Goal: Complete application form: Complete application form

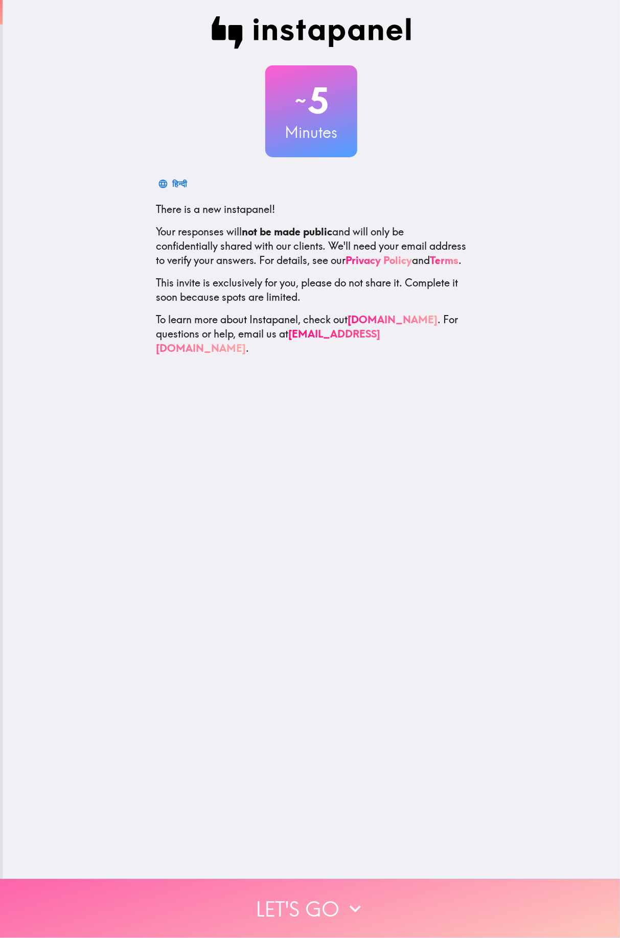
click at [237, 907] on button "Let's go" at bounding box center [310, 909] width 620 height 59
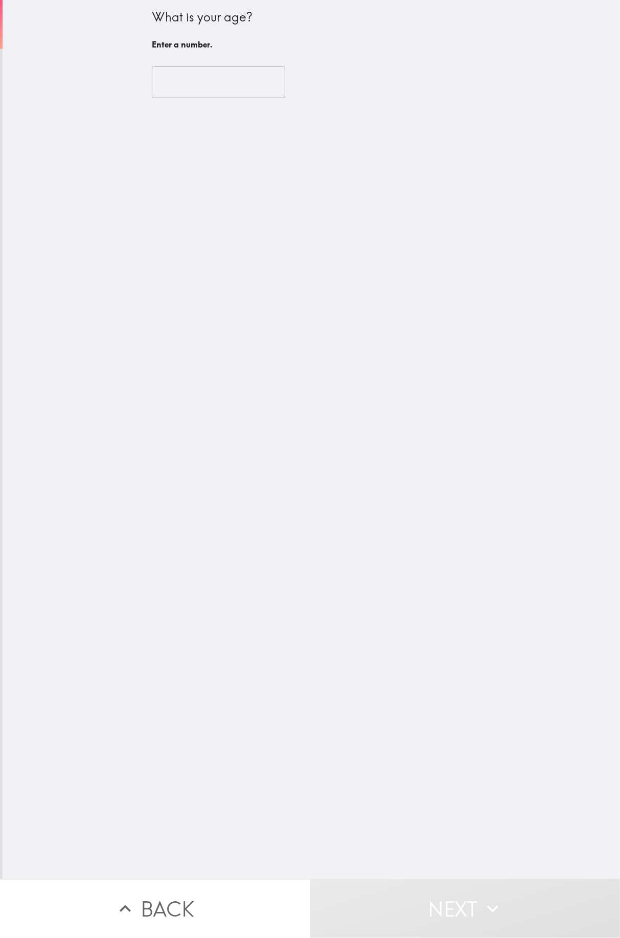
click at [196, 88] on input "number" at bounding box center [218, 82] width 133 height 32
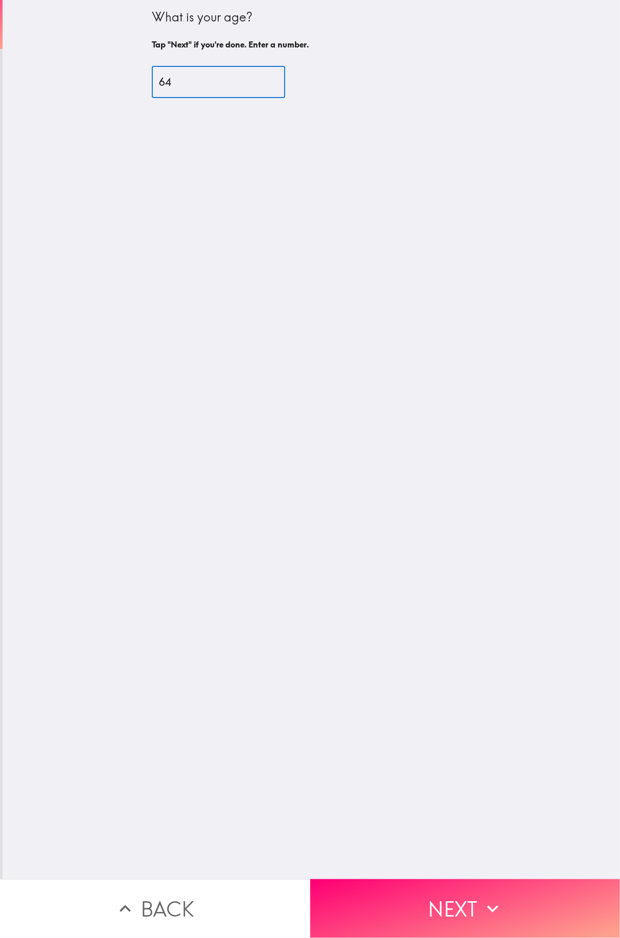
type input "64"
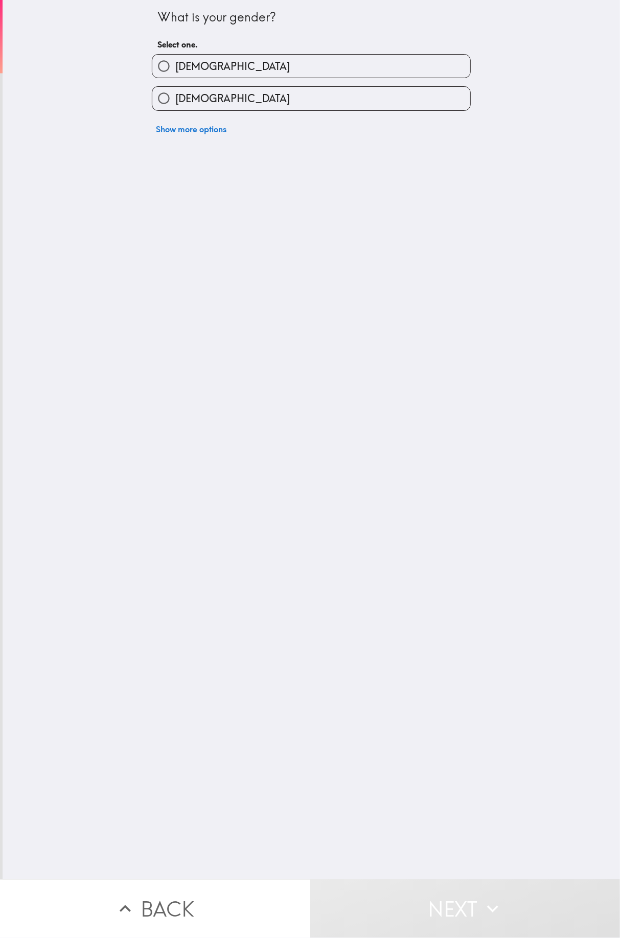
click at [166, 76] on input "[DEMOGRAPHIC_DATA]" at bounding box center [163, 66] width 23 height 23
radio input "true"
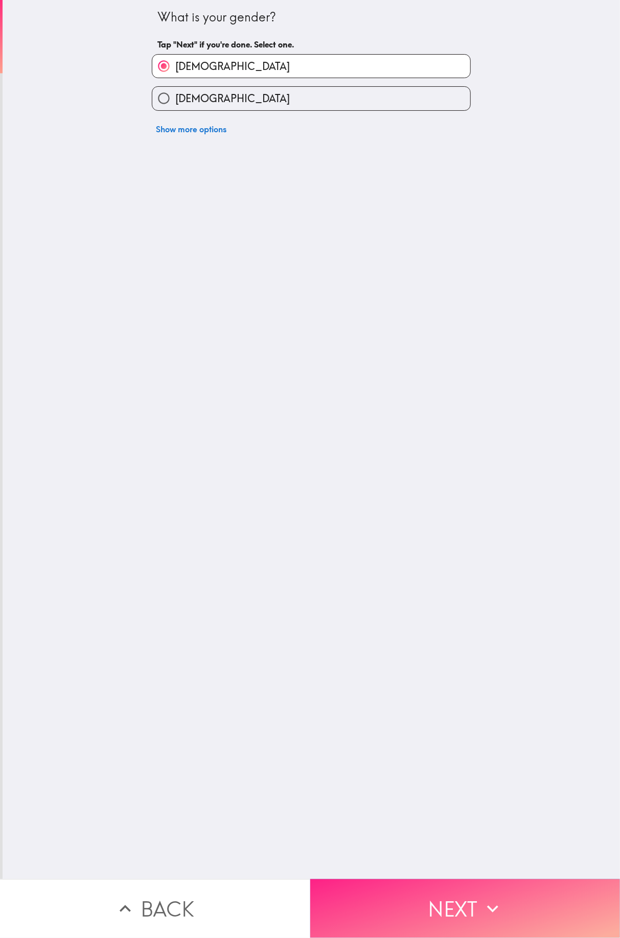
click at [424, 918] on button "Next" at bounding box center [465, 909] width 310 height 59
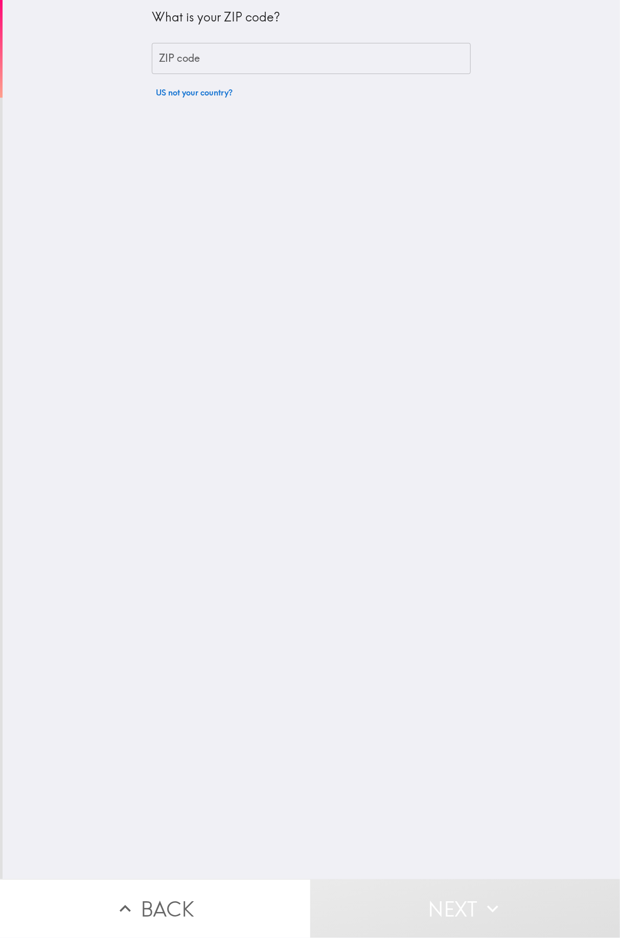
click at [170, 63] on div "ZIP code ZIP code" at bounding box center [311, 59] width 319 height 32
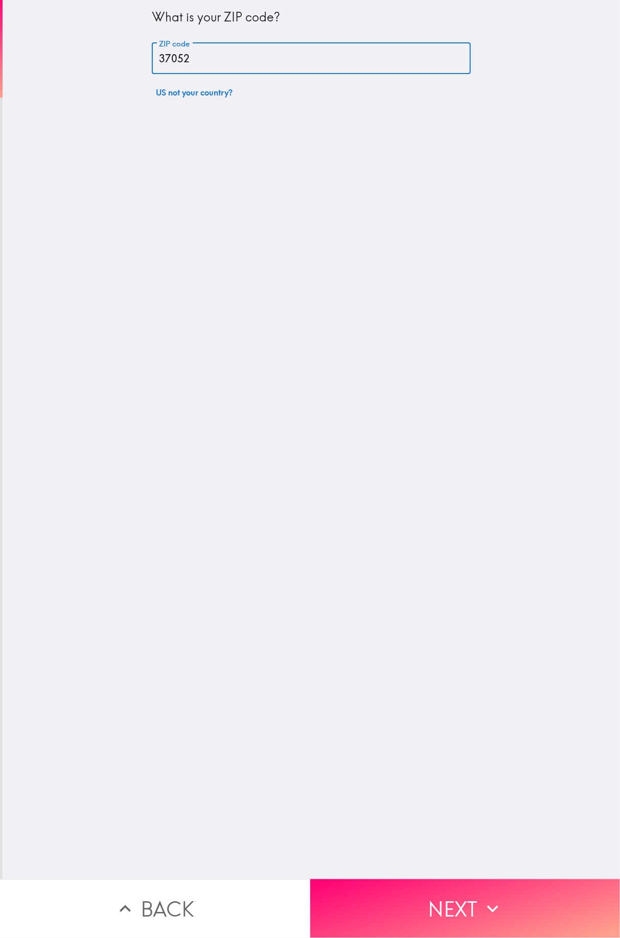
type input "37052"
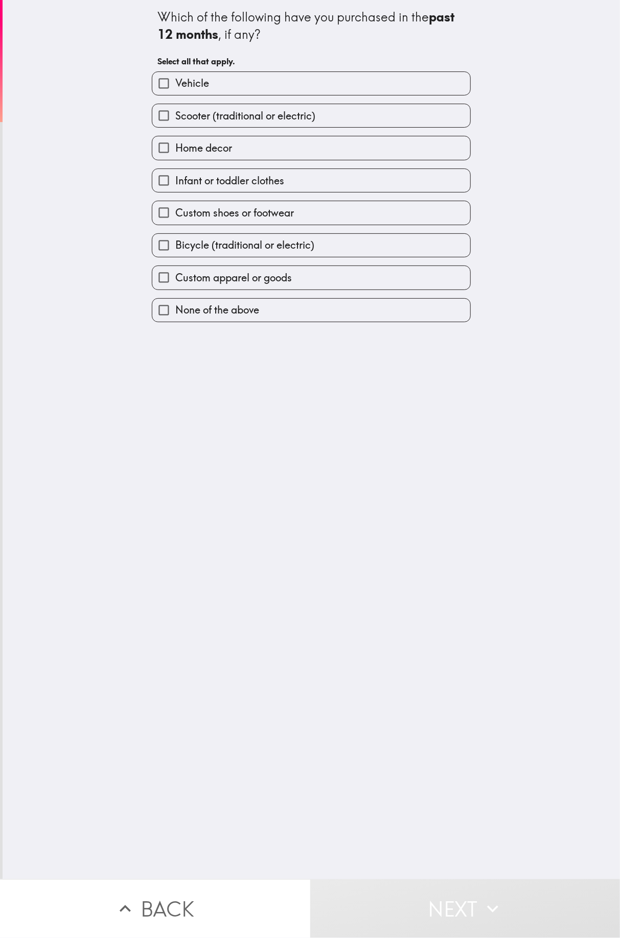
click at [167, 84] on input "Vehicle" at bounding box center [163, 83] width 23 height 23
checkbox input "true"
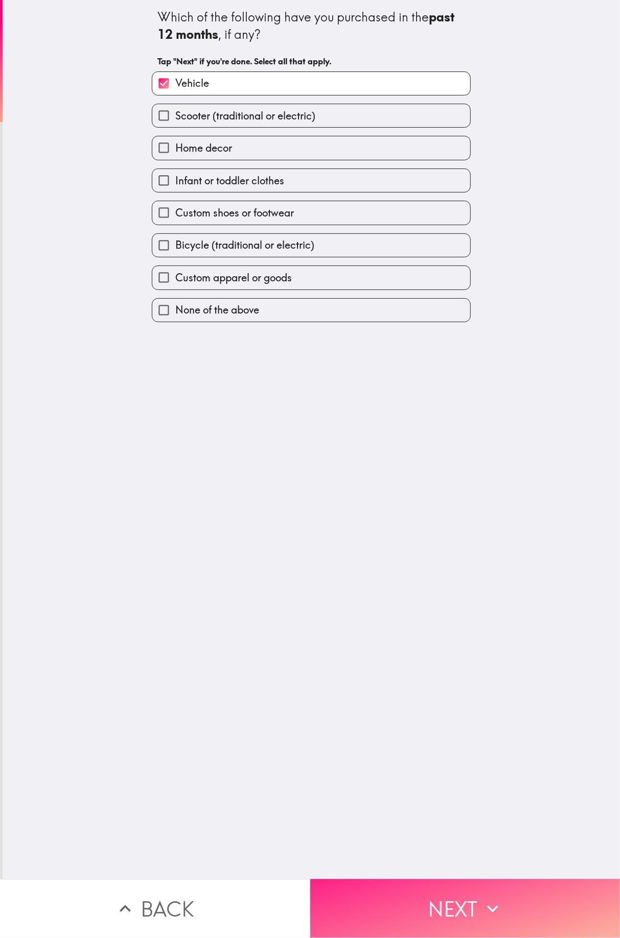
click at [396, 909] on button "Next" at bounding box center [465, 909] width 310 height 59
click at [408, 916] on button "Next" at bounding box center [465, 909] width 310 height 59
